Goal: Information Seeking & Learning: Learn about a topic

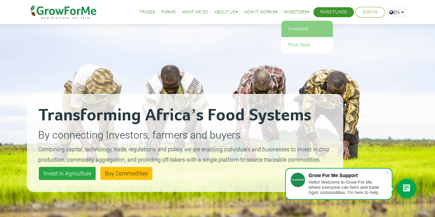
click at [296, 29] on link "Investors" at bounding box center [307, 29] width 52 height 16
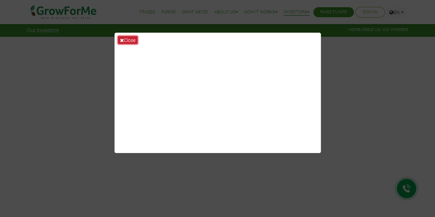
click at [129, 40] on button "Close" at bounding box center [128, 40] width 20 height 8
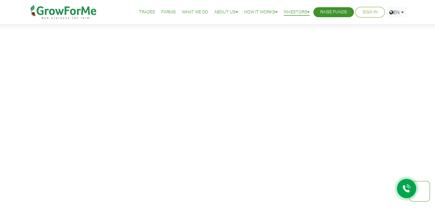
scroll to position [1232, 0]
